Goal: Find specific page/section: Find specific page/section

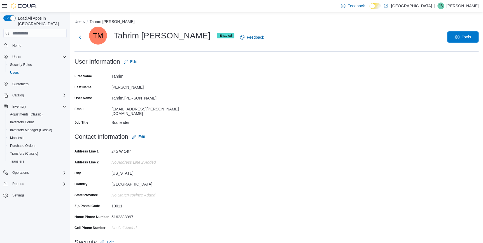
click at [470, 33] on span "Tools" at bounding box center [463, 36] width 25 height 11
click at [457, 50] on span "Reset Password" at bounding box center [458, 50] width 33 height 7
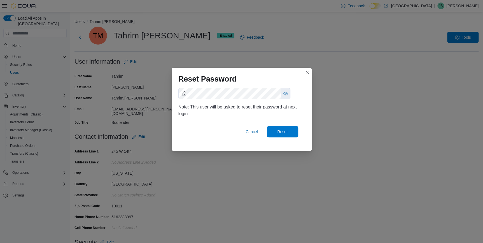
click at [267, 126] on button "Reset" at bounding box center [282, 131] width 31 height 11
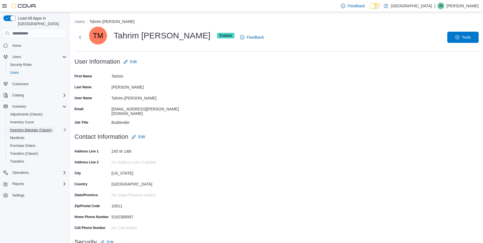
click at [30, 128] on span "Inventory Manager (Classic)" at bounding box center [31, 130] width 42 height 4
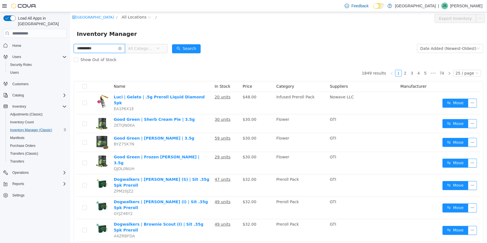
type input "**********"
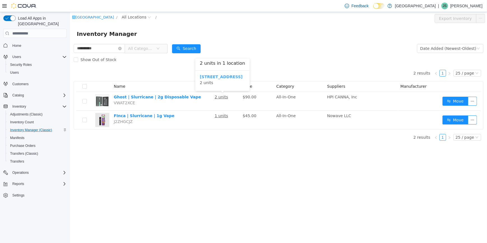
click at [221, 79] on b "245 W 14th St." at bounding box center [220, 76] width 43 height 4
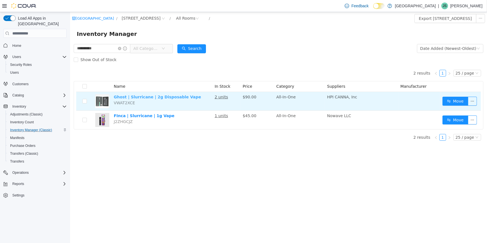
click at [170, 95] on link "Ghost | Slurricane | 2g Disposable Vape" at bounding box center [156, 97] width 87 height 4
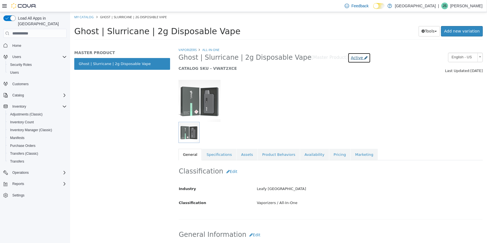
click at [350, 60] on span "Active" at bounding box center [356, 57] width 12 height 4
click at [335, 88] on label "Inactive" at bounding box center [335, 89] width 15 height 6
